Goal: Transaction & Acquisition: Obtain resource

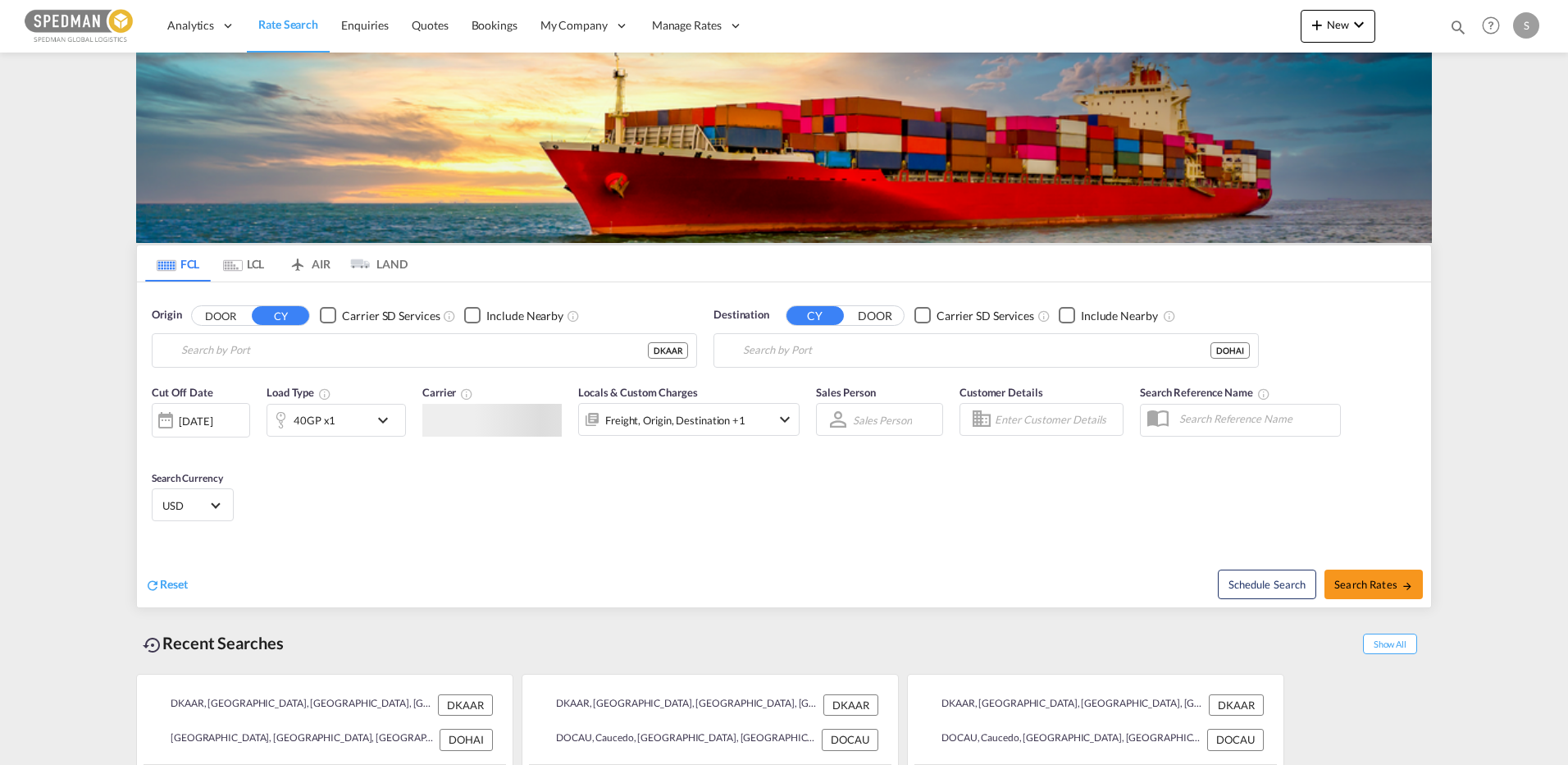
type input "[GEOGRAPHIC_DATA], [GEOGRAPHIC_DATA]"
type input "Rio Haina, [GEOGRAPHIC_DATA]"
click at [334, 355] on input "[GEOGRAPHIC_DATA], [GEOGRAPHIC_DATA]" at bounding box center [434, 349] width 507 height 24
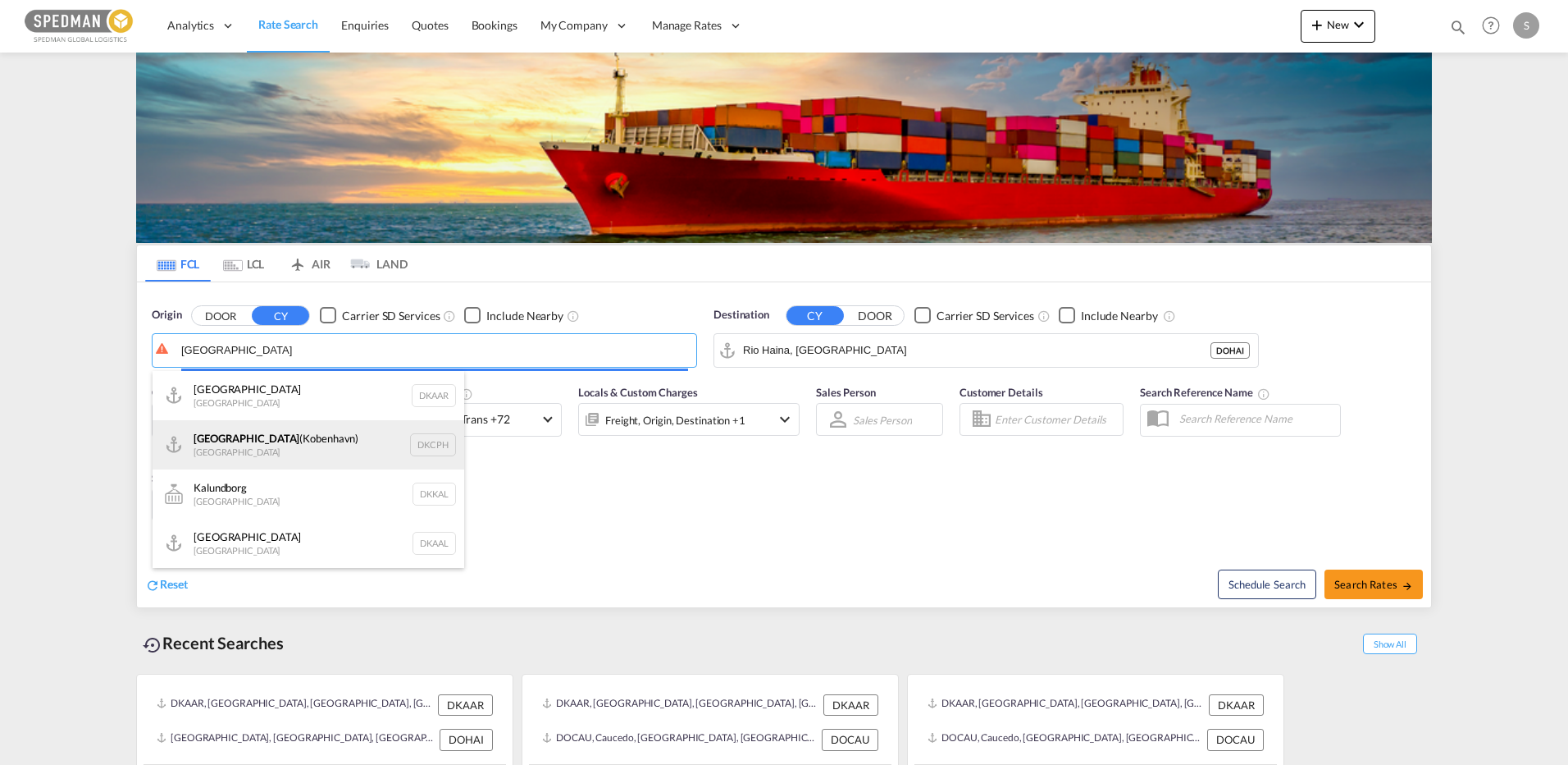
click at [239, 439] on div "[GEOGRAPHIC_DATA] ([GEOGRAPHIC_DATA]) Denmark DKCPH" at bounding box center [309, 445] width 311 height 49
type input "[GEOGRAPHIC_DATA], [GEOGRAPHIC_DATA], [GEOGRAPHIC_DATA]"
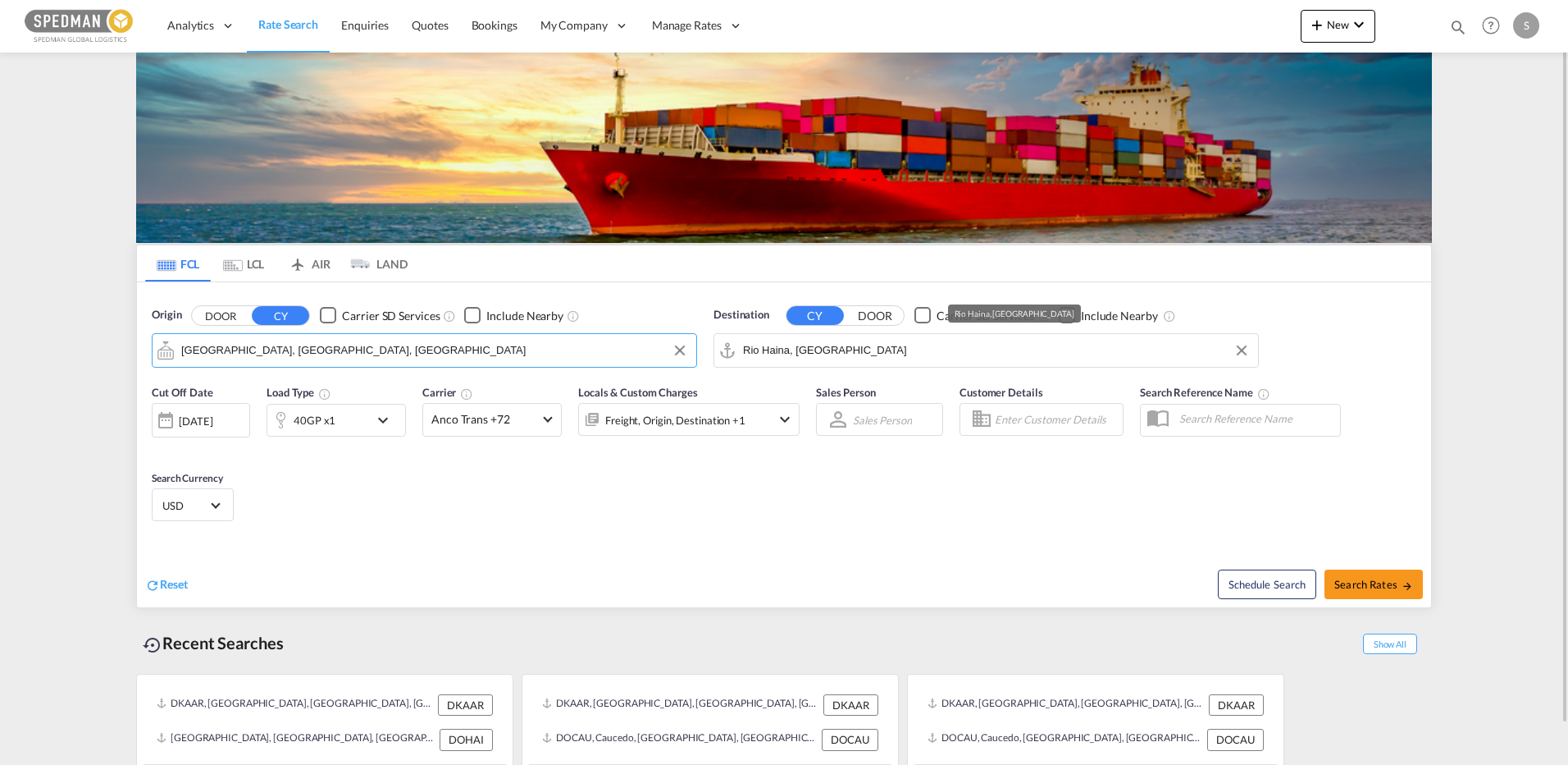
click at [879, 337] on md-autocomplete "Rio Haina, [GEOGRAPHIC_DATA]" at bounding box center [996, 350] width 507 height 28
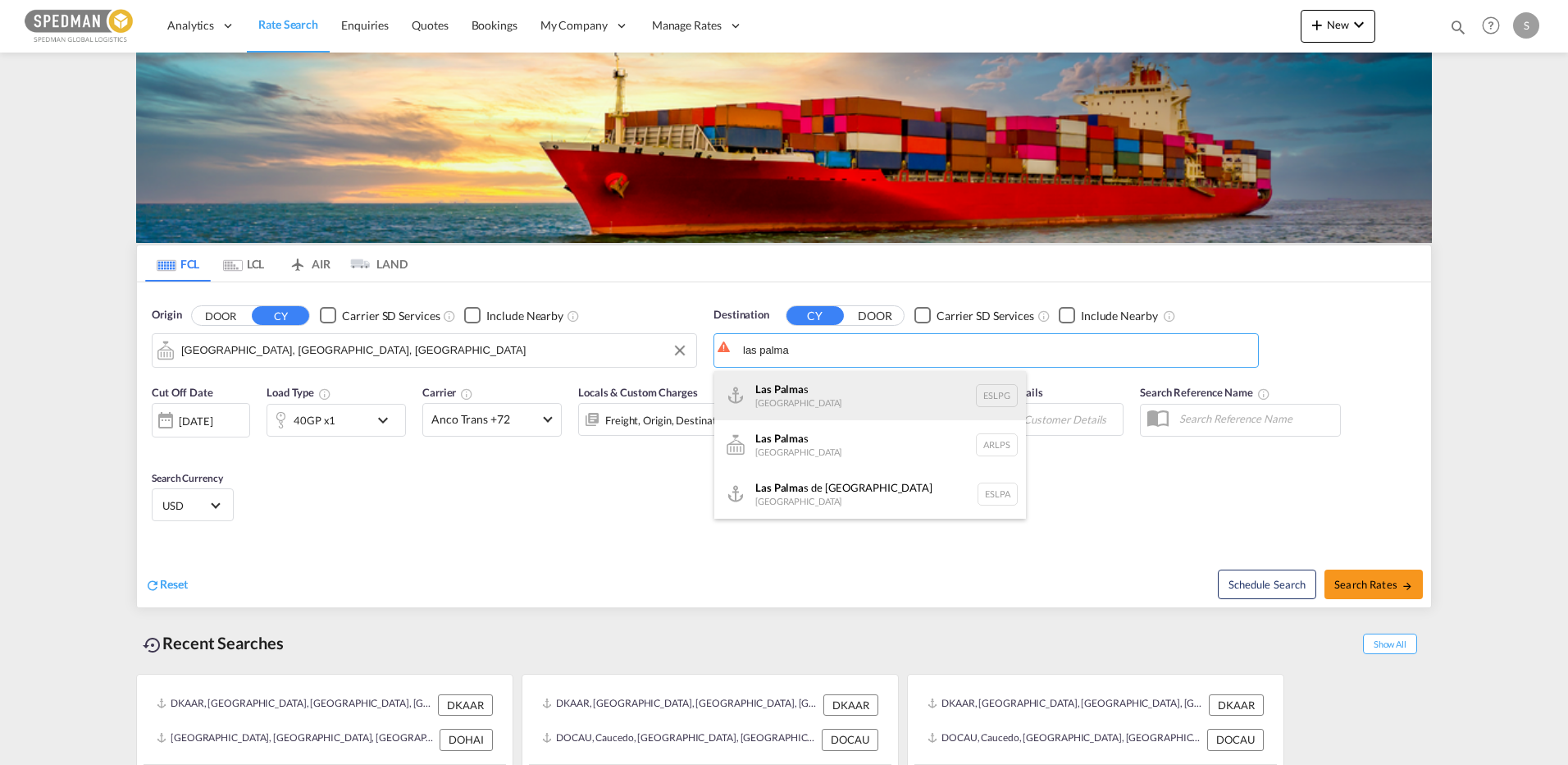
click at [758, 398] on div "[GEOGRAPHIC_DATA] s [GEOGRAPHIC_DATA] ESLPG" at bounding box center [870, 396] width 311 height 49
type input "[GEOGRAPHIC_DATA], ESLPG"
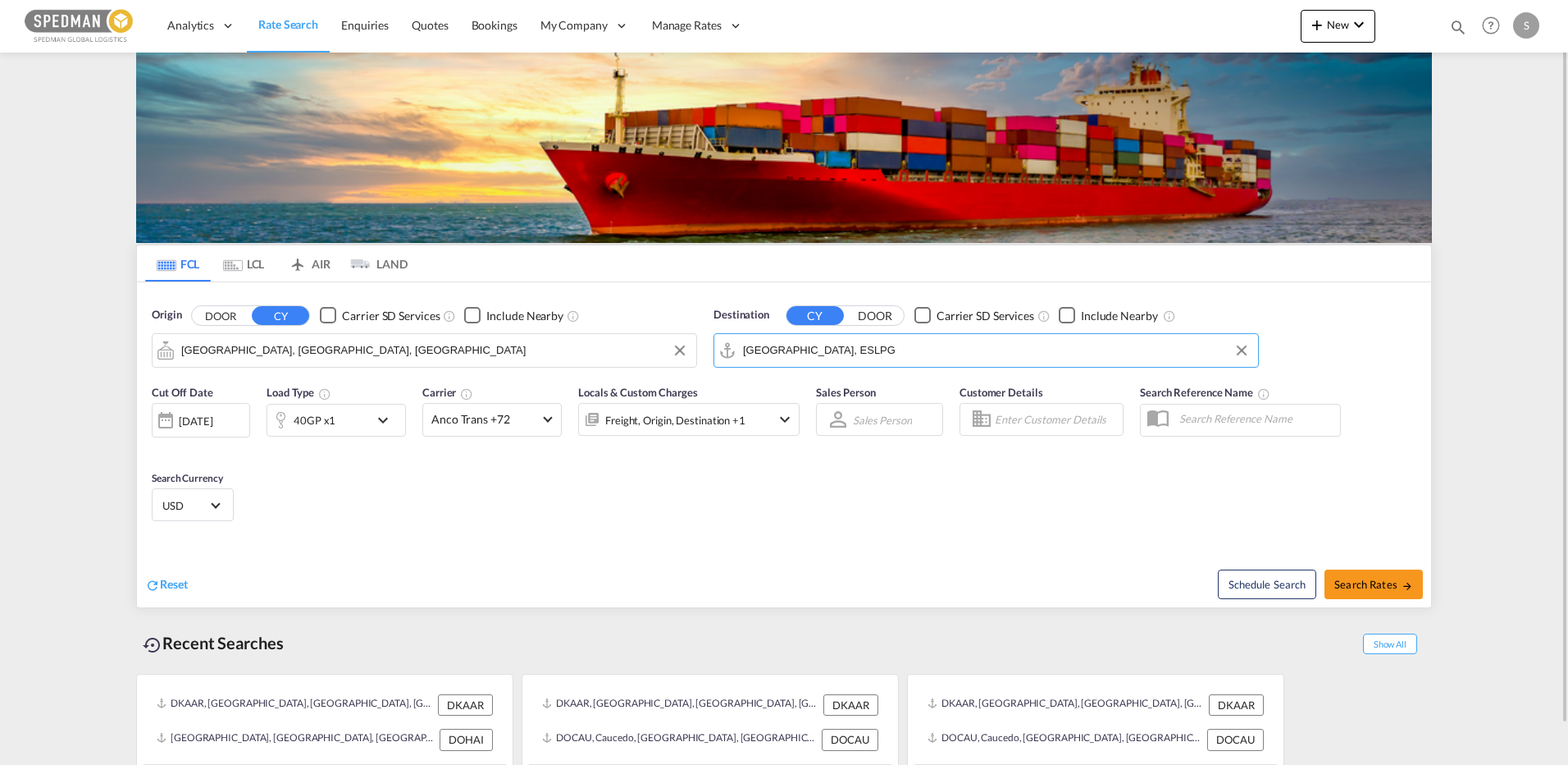
click at [196, 511] on span "USD" at bounding box center [185, 505] width 46 height 14
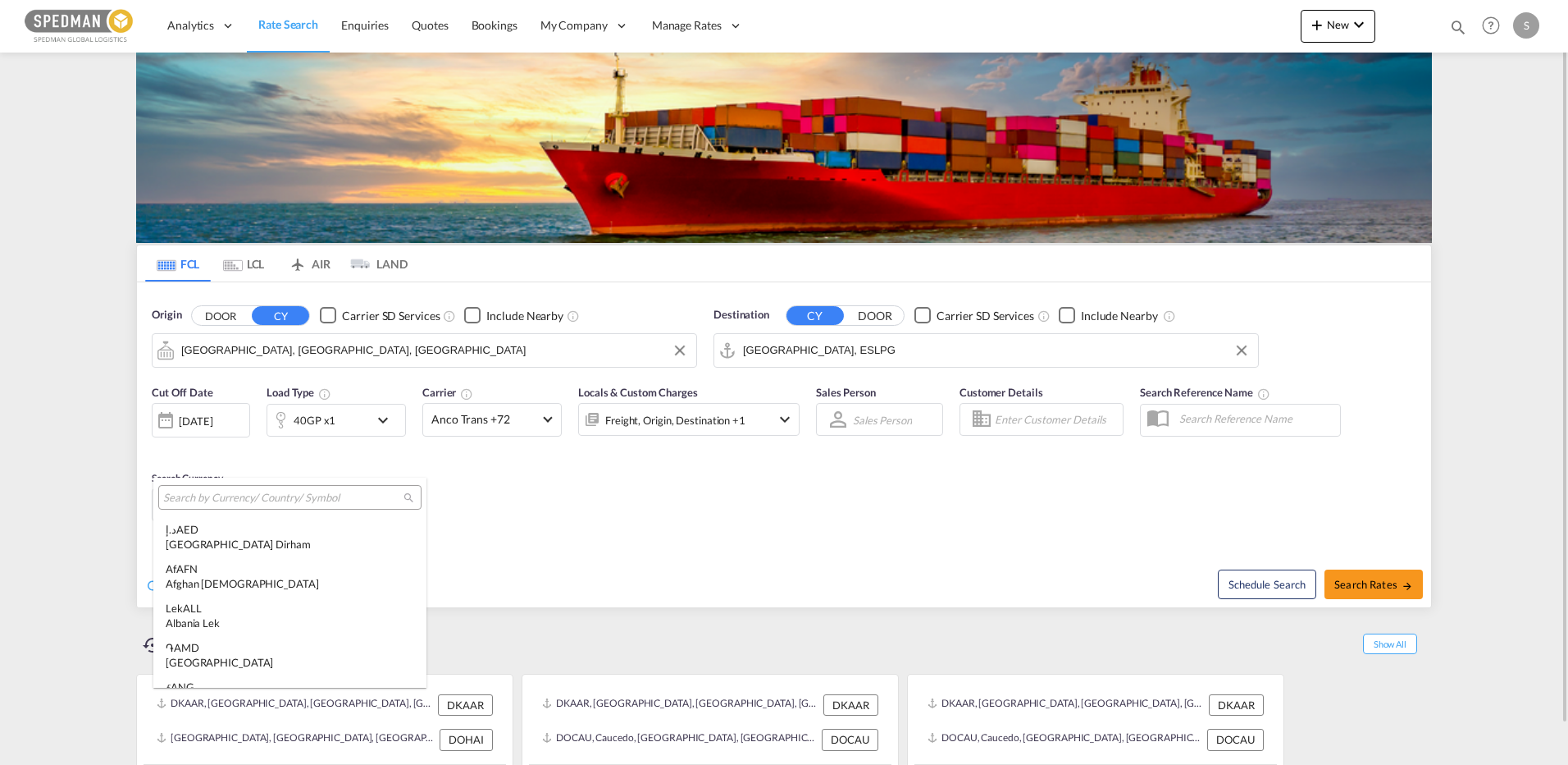
scroll to position [5665, 0]
type md-option "USD"
click at [206, 508] on div at bounding box center [290, 497] width 263 height 24
click at [228, 497] on input "search" at bounding box center [283, 498] width 241 height 14
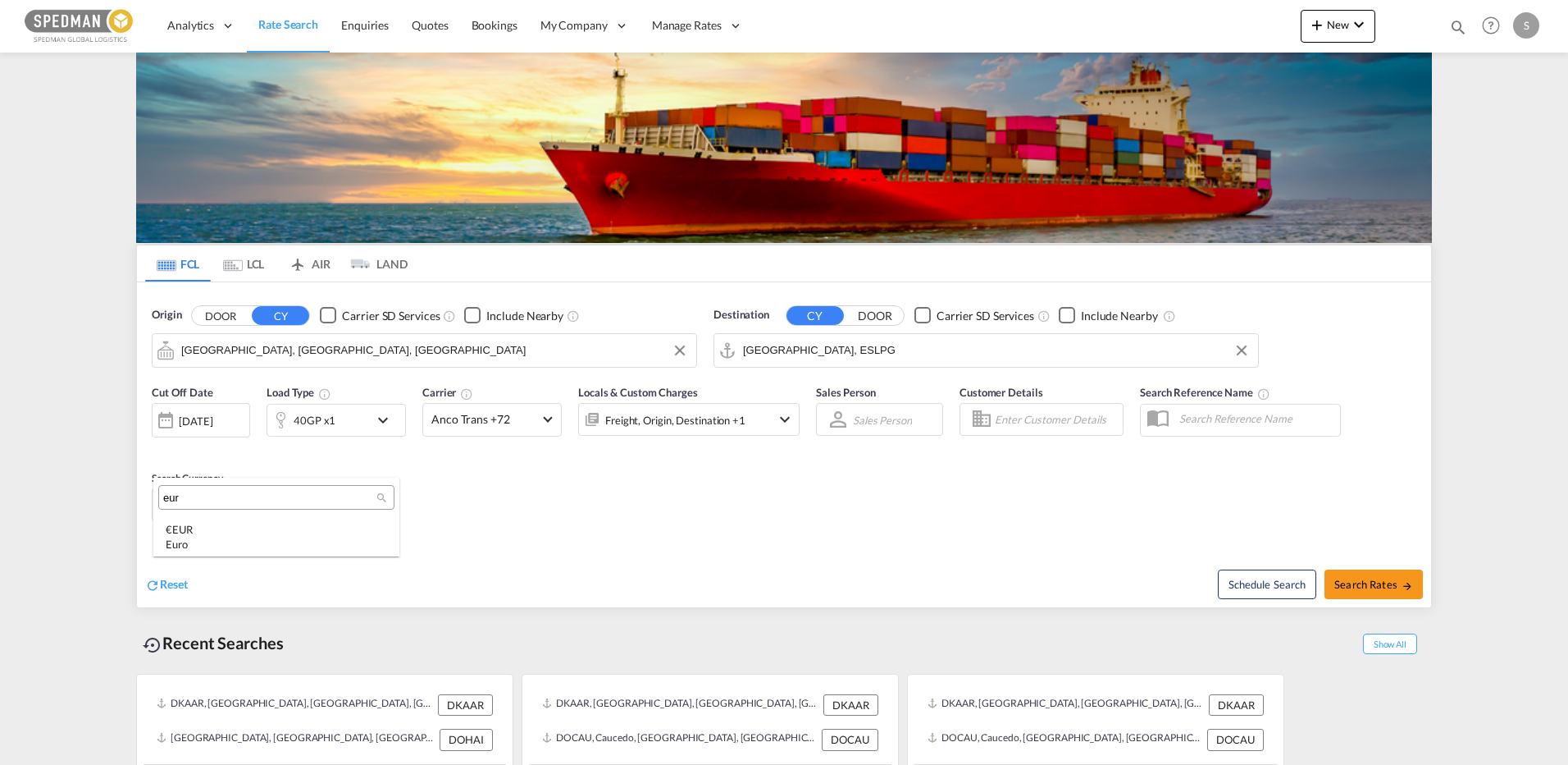
scroll to position [0, 0]
type input "eur"
click at [175, 548] on div "Euro" at bounding box center [276, 544] width 222 height 14
click at [1411, 591] on md-icon "icon-arrow-right" at bounding box center [1407, 586] width 12 height 12
type input "USKOG to ESLPG / [DATE]"
